Goal: Information Seeking & Learning: Learn about a topic

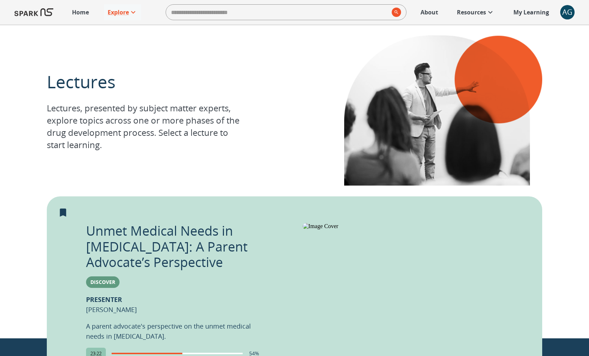
click at [81, 10] on p "Home" at bounding box center [80, 12] width 17 height 9
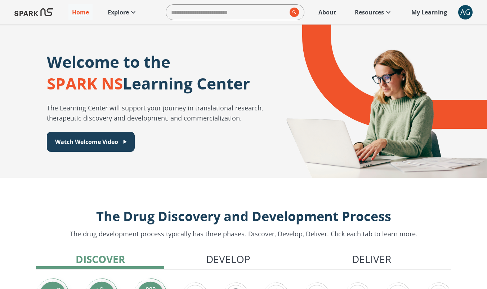
click at [121, 10] on p "Explore" at bounding box center [118, 12] width 21 height 9
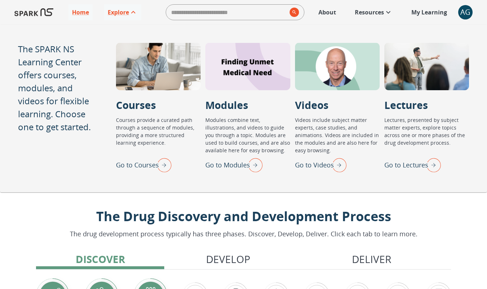
click at [437, 164] on img "Go to Lectures" at bounding box center [432, 164] width 18 height 19
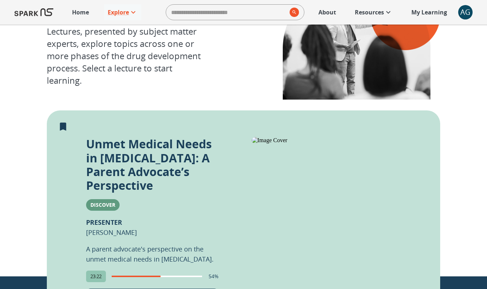
scroll to position [103, 0]
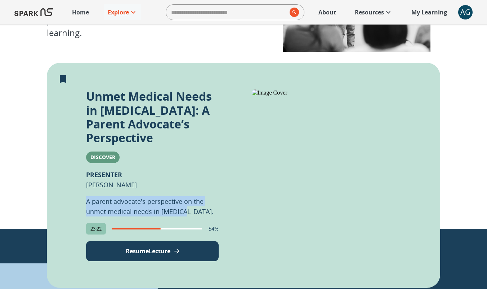
drag, startPoint x: 182, startPoint y: 195, endPoint x: 81, endPoint y: 189, distance: 101.0
click at [81, 189] on div "Unmet Medical Needs in [MEDICAL_DATA]: A Parent Advocate’s Perspective Discover…" at bounding box center [243, 175] width 393 height 225
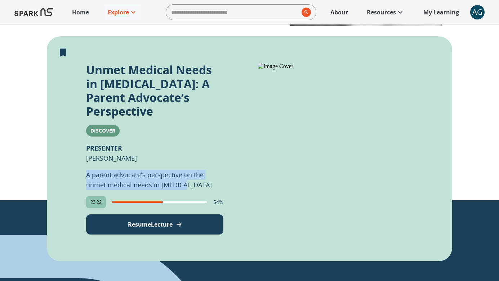
scroll to position [0, 0]
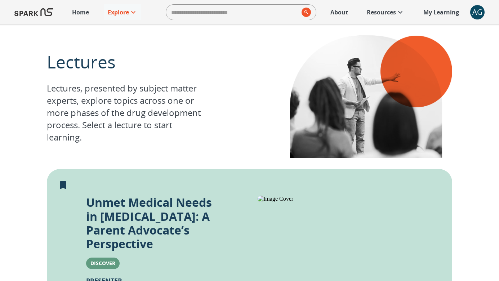
click at [124, 14] on p "Explore" at bounding box center [118, 12] width 21 height 9
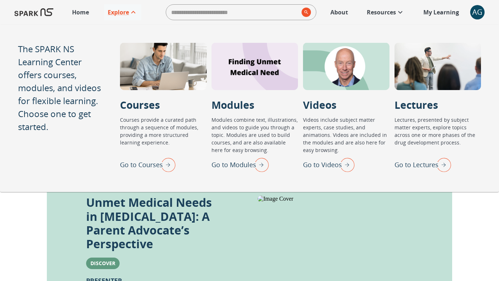
click at [38, 14] on img at bounding box center [33, 12] width 39 height 17
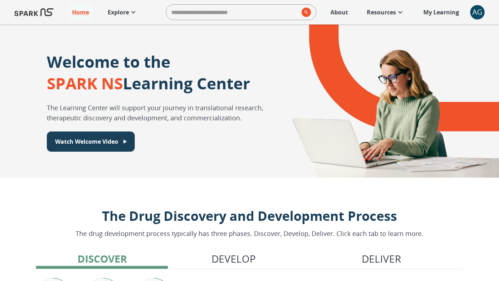
click at [443, 7] on link "My Learning +" at bounding box center [441, 12] width 43 height 16
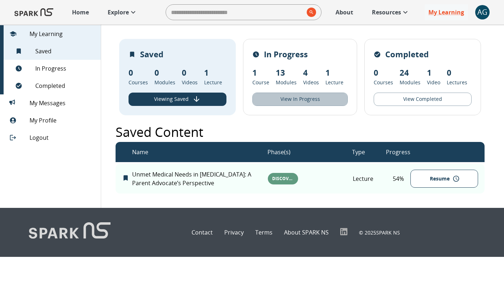
click at [285, 97] on button "View In Progress" at bounding box center [300, 99] width 95 height 13
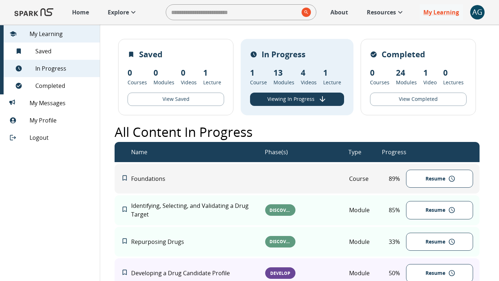
click at [398, 96] on button "View Completed" at bounding box center [418, 99] width 97 height 13
